Goal: Task Accomplishment & Management: Use online tool/utility

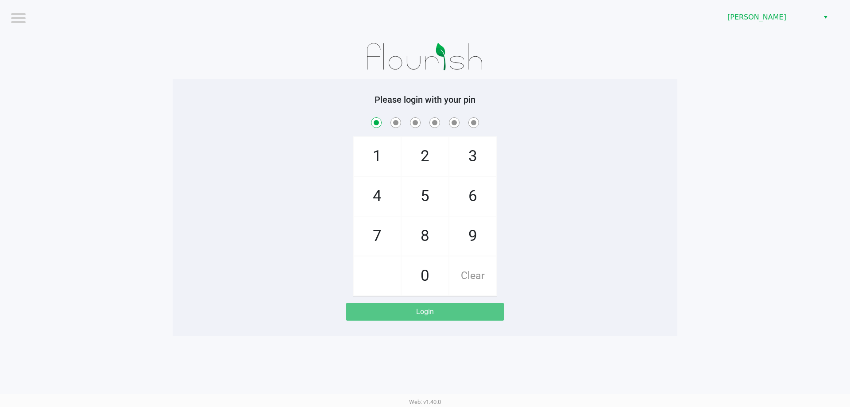
checkbox input "true"
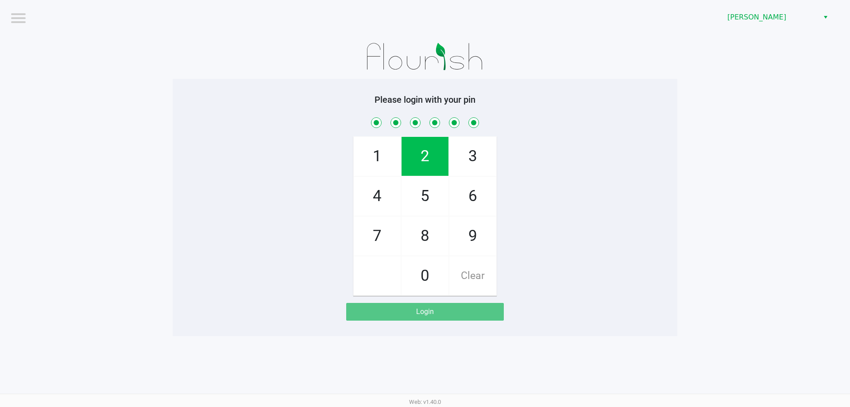
checkbox input "true"
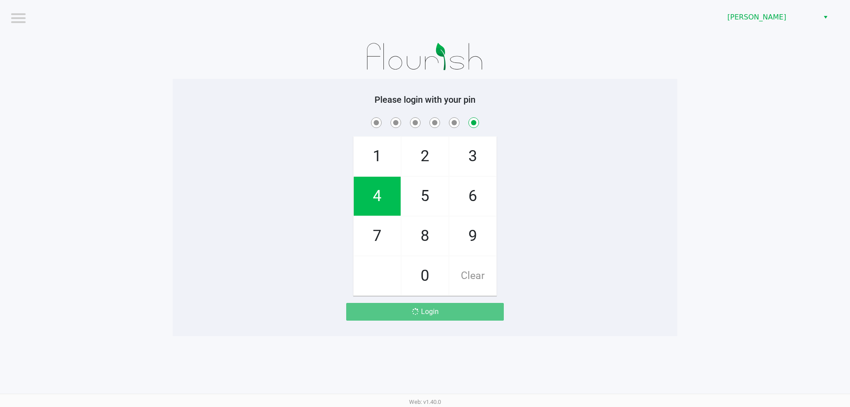
checkbox input "false"
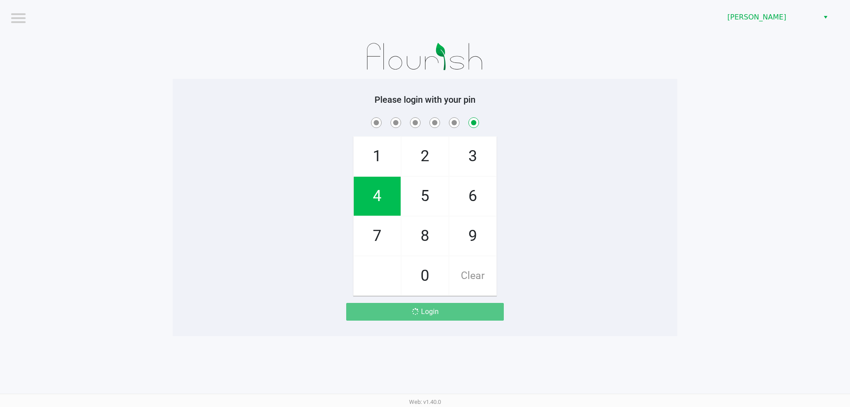
checkbox input "false"
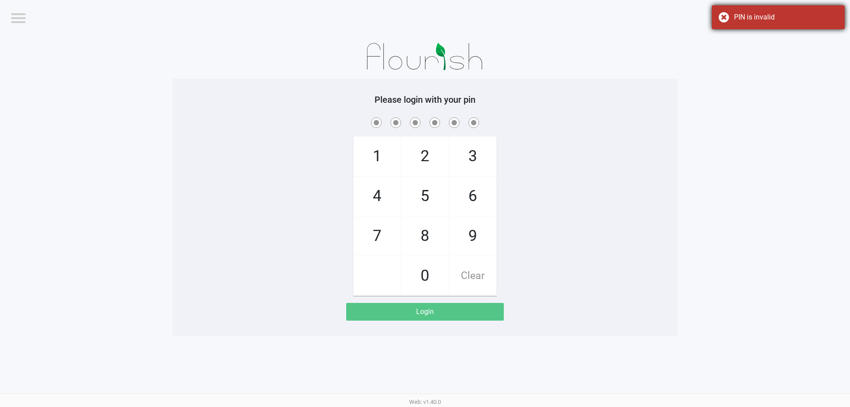
click at [718, 12] on div "PIN is invalid" at bounding box center [777, 17] width 133 height 24
click at [790, 22] on span "[PERSON_NAME]" at bounding box center [770, 17] width 86 height 11
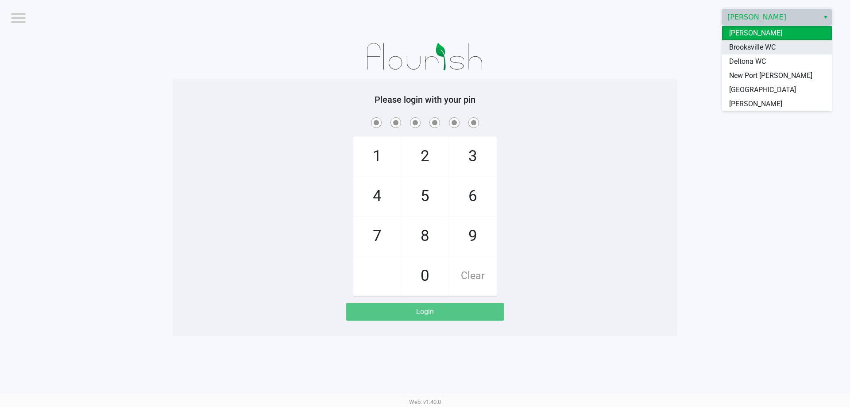
click at [767, 46] on span "Brooksville WC" at bounding box center [752, 47] width 46 height 11
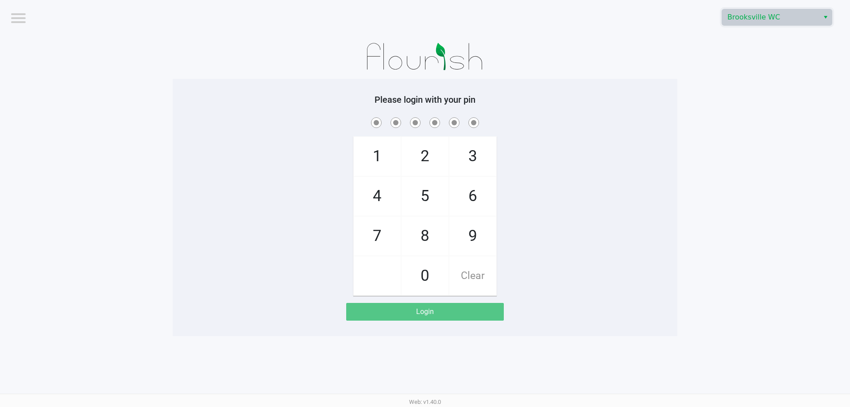
click at [579, 107] on div "Please login with your pin 1 4 7 2 5 8 0 3 6 9 Clear Login" at bounding box center [425, 207] width 504 height 226
checkbox input "true"
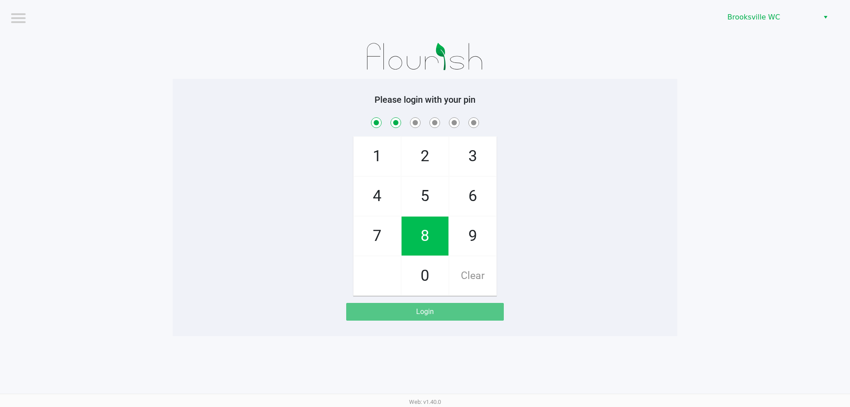
checkbox input "true"
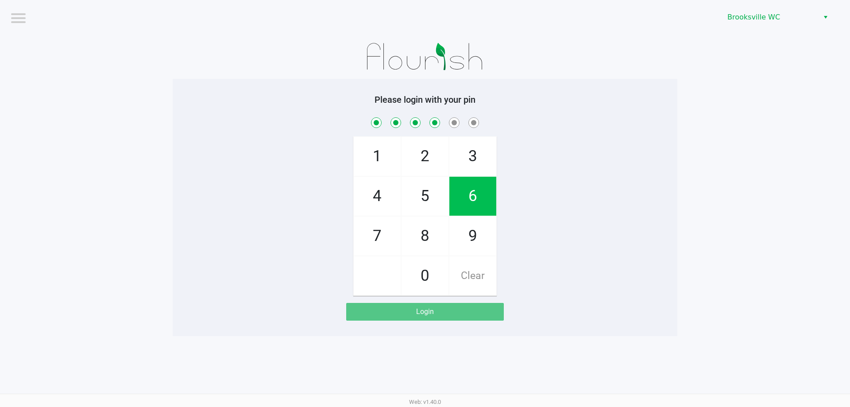
checkbox input "true"
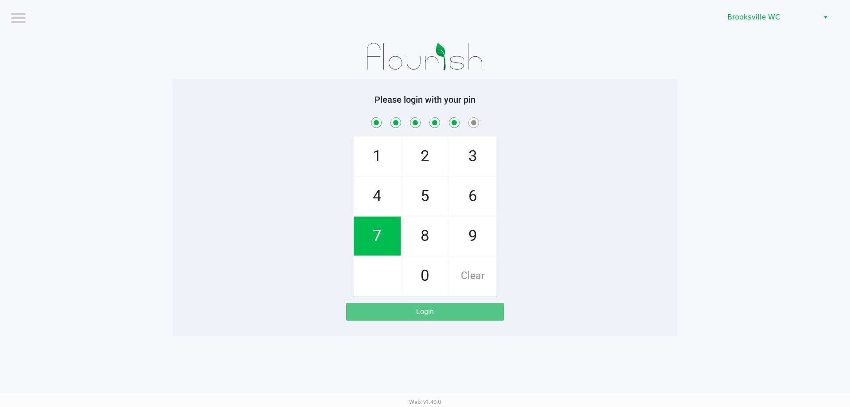
checkbox input "true"
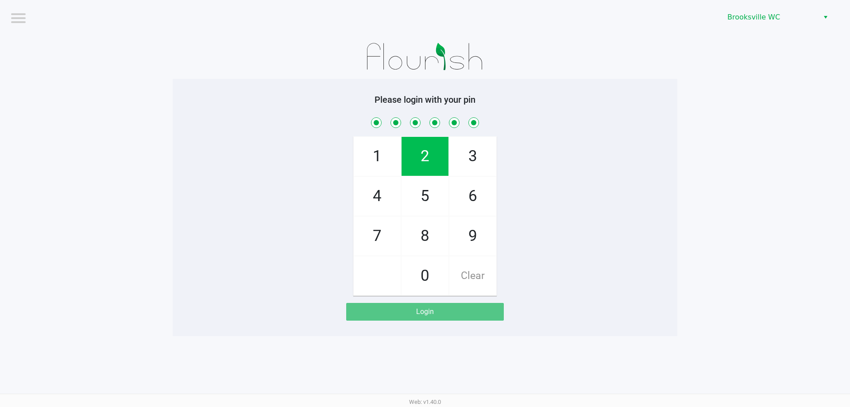
checkbox input "true"
